Goal: Information Seeking & Learning: Learn about a topic

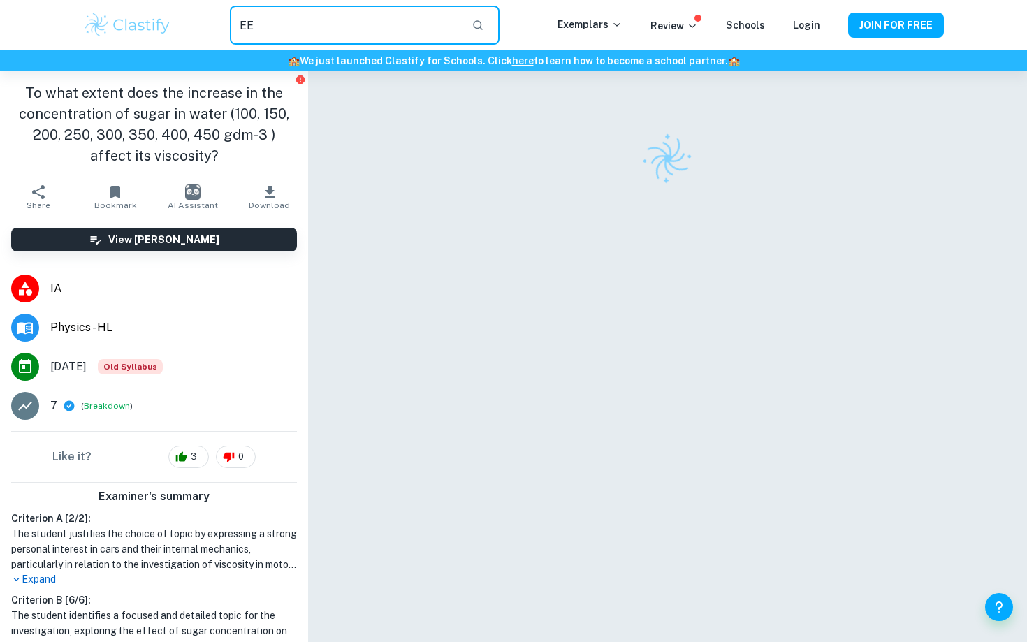
type input "EE"
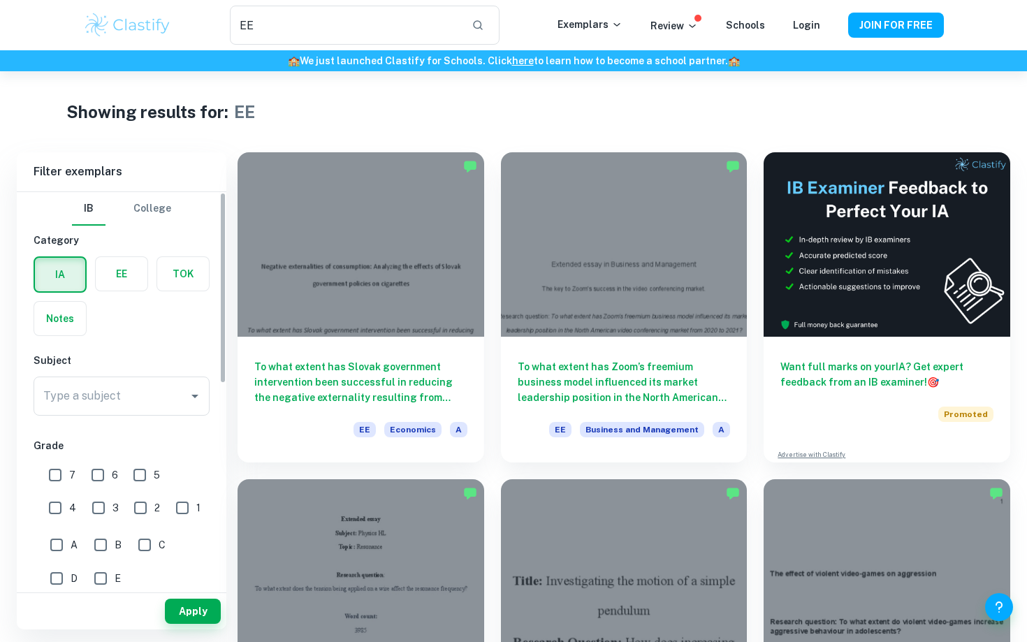
click at [145, 271] on label "button" at bounding box center [122, 274] width 52 height 34
click at [0, 0] on input "radio" at bounding box center [0, 0] width 0 height 0
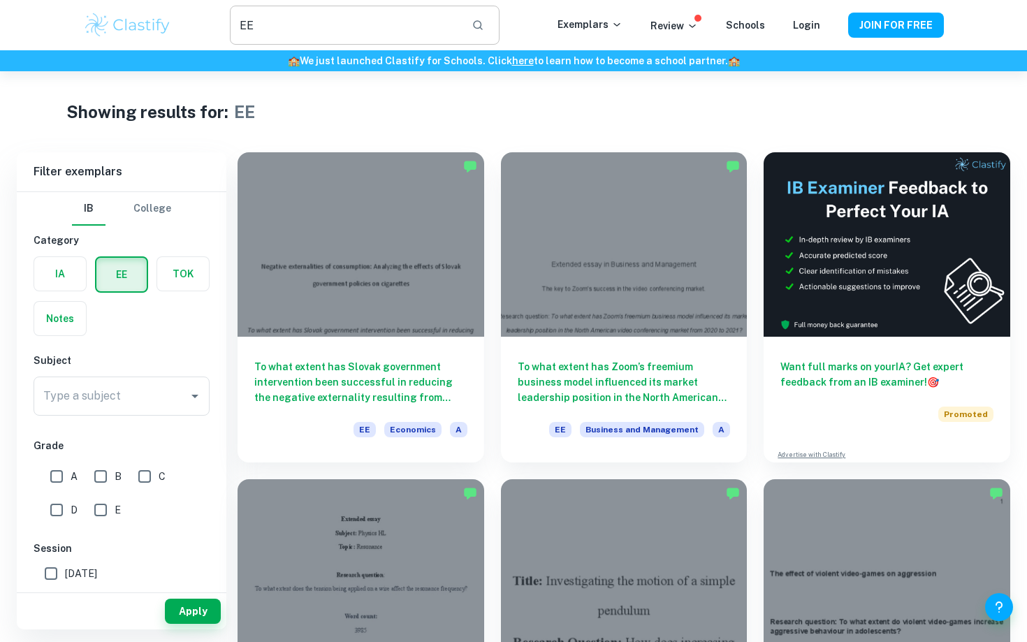
click at [371, 33] on input "EE" at bounding box center [345, 25] width 230 height 39
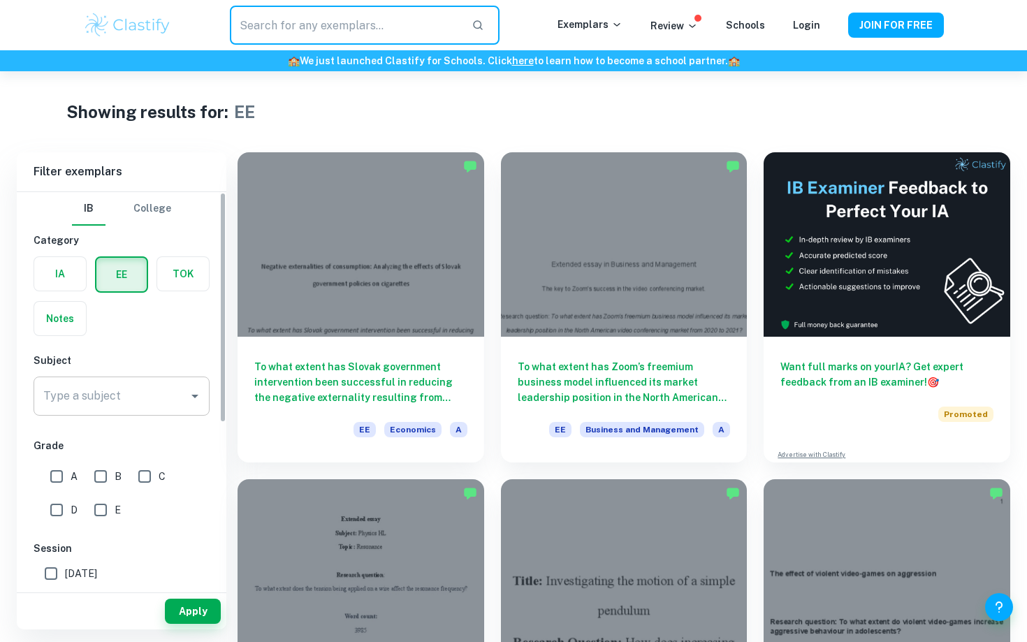
click at [148, 390] on input "Type a subject" at bounding box center [111, 396] width 142 height 27
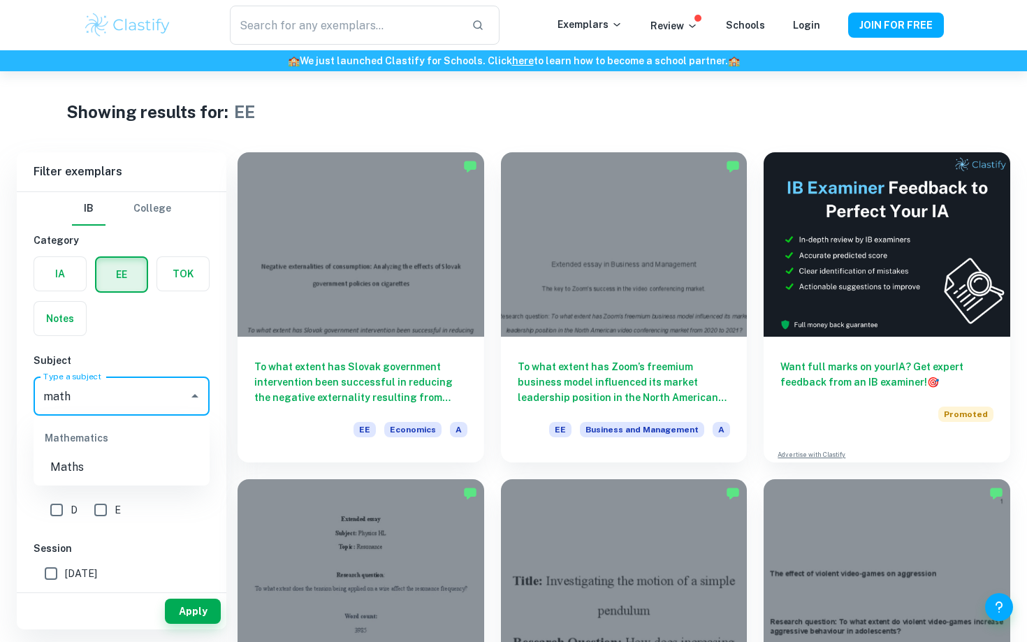
click at [156, 474] on li "Maths" at bounding box center [122, 467] width 176 height 25
type input "Maths"
click at [186, 606] on button "Apply" at bounding box center [193, 611] width 56 height 25
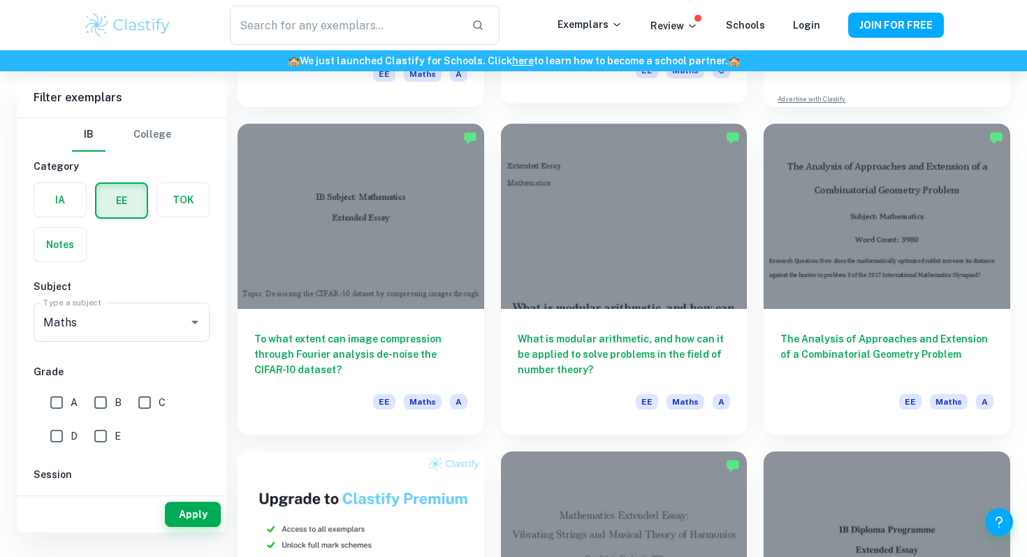
scroll to position [62, 0]
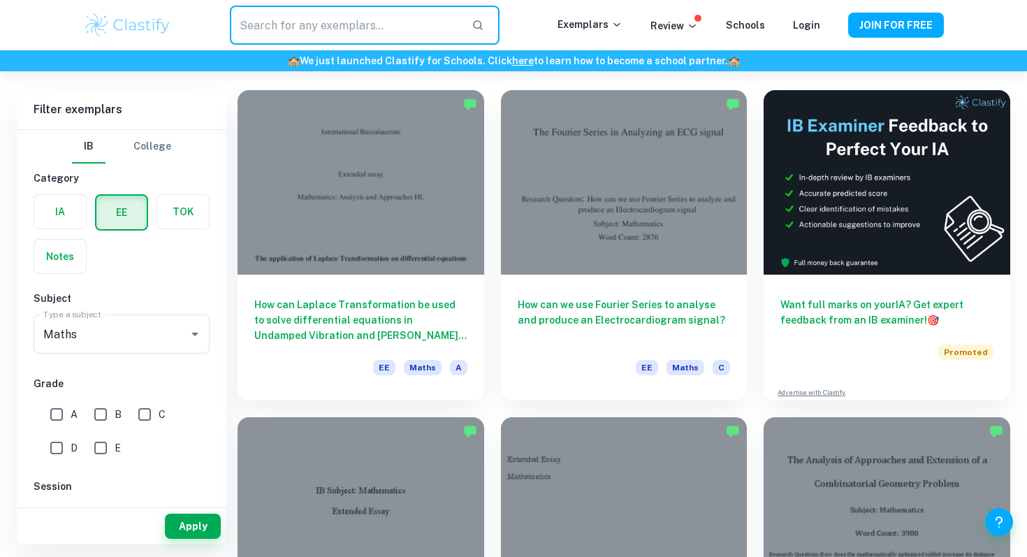
click at [301, 39] on input "text" at bounding box center [345, 25] width 230 height 39
type input "stochastic"
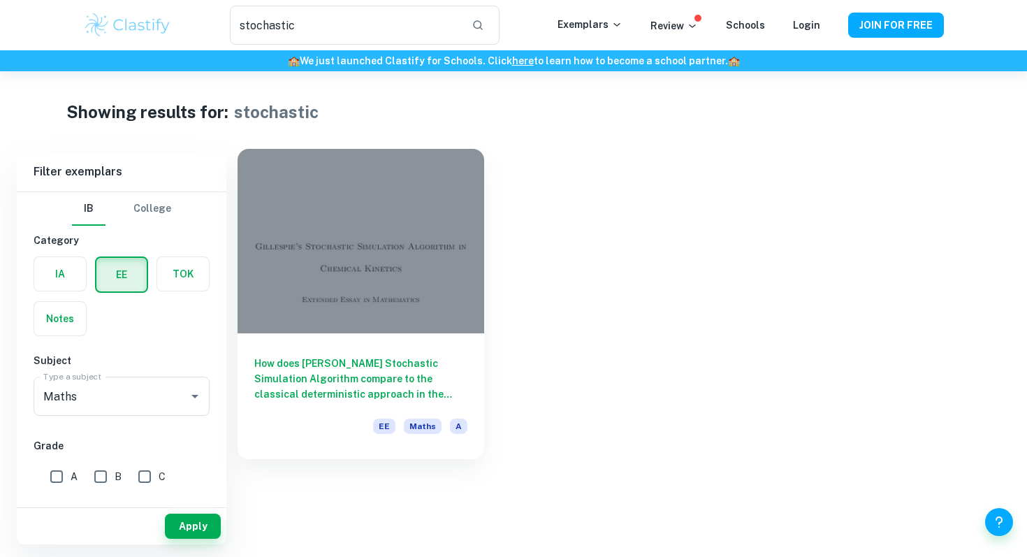
click at [447, 267] on div at bounding box center [360, 241] width 247 height 184
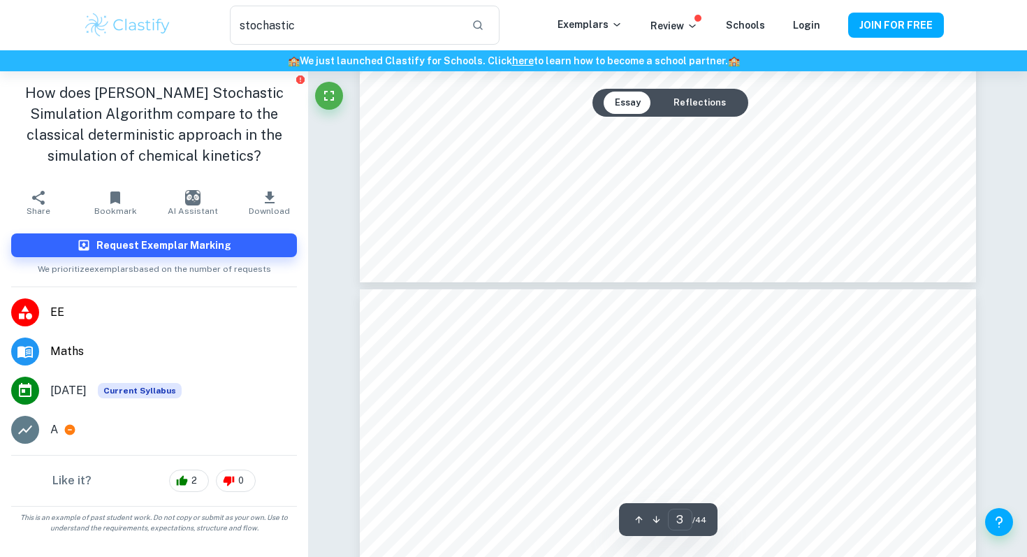
type input "4"
